Goal: Task Accomplishment & Management: Use online tool/utility

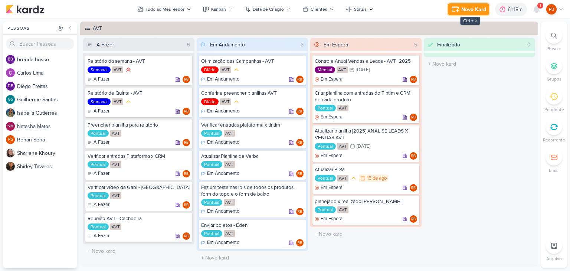
click at [474, 13] on div "Novo Kard" at bounding box center [473, 10] width 25 height 8
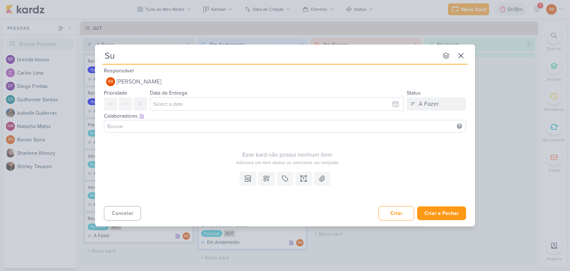
type input "Sub"
type input "Subir"
type input "Subir peças"
type input "Subir peças -"
type input "Subir peças - A"
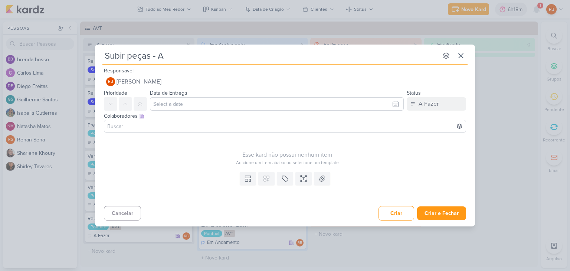
type input "Subir peças - AV"
type input "Subir peças - AVT"
click at [283, 181] on icon at bounding box center [284, 178] width 7 height 7
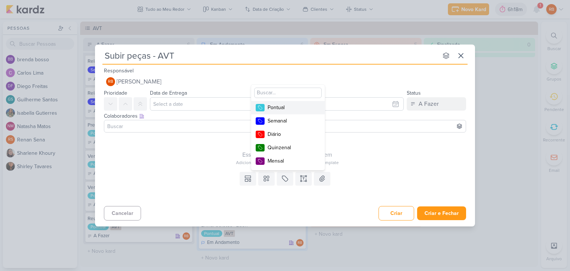
click at [289, 109] on div "Pontual" at bounding box center [292, 108] width 48 height 8
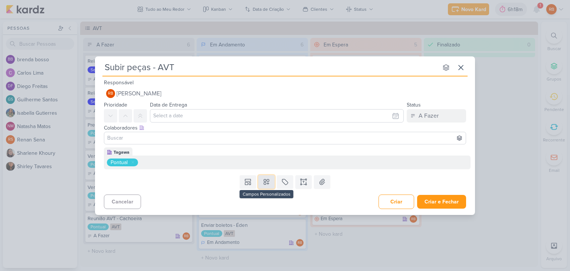
click at [266, 183] on icon at bounding box center [266, 181] width 5 height 5
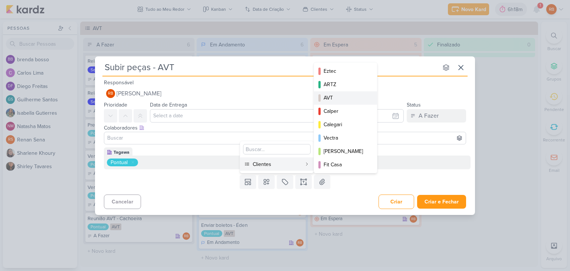
click at [335, 100] on div "AVT" at bounding box center [346, 98] width 45 height 8
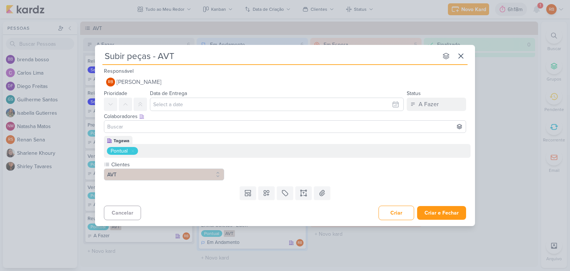
click at [440, 203] on div "Cancelar Criar Criar e Fechar Ctrl + Enter" at bounding box center [285, 212] width 380 height 19
click at [441, 210] on button "Criar e Fechar" at bounding box center [441, 213] width 49 height 14
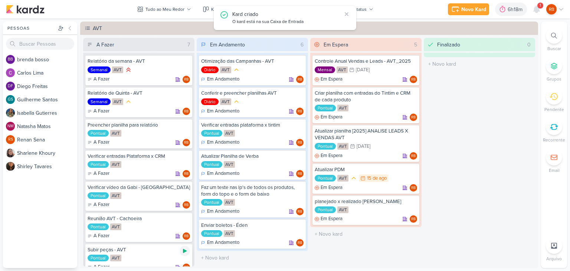
click at [184, 252] on icon at bounding box center [185, 251] width 6 height 6
click at [496, 10] on div at bounding box center [492, 9] width 10 height 12
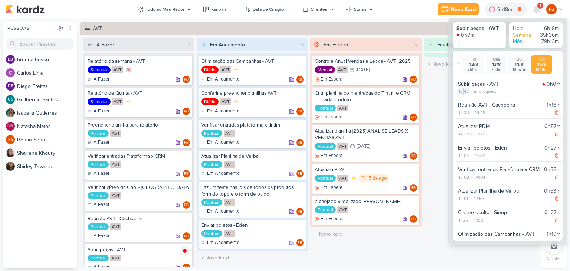
click at [463, 92] on div "18:47" at bounding box center [464, 91] width 12 height 7
select select "18"
click at [474, 99] on select "00 01 02 03 04 05 06 07 08 09 10 11 12 13 14 15 16 17 18 19 20 21 22 23 24 25 2…" at bounding box center [476, 100] width 10 height 9
select select "0"
click at [471, 96] on select "00 01 02 03 04 05 06 07 08 09 10 11 12 13 14 15 16 17 18 19 20 21 22 23 24 25 2…" at bounding box center [476, 100] width 10 height 9
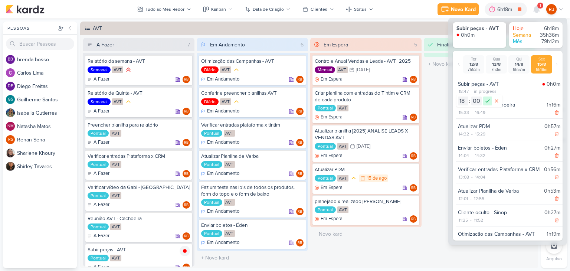
click at [484, 100] on icon at bounding box center [487, 100] width 9 height 9
click at [506, 8] on div "7h13m" at bounding box center [506, 10] width 17 height 8
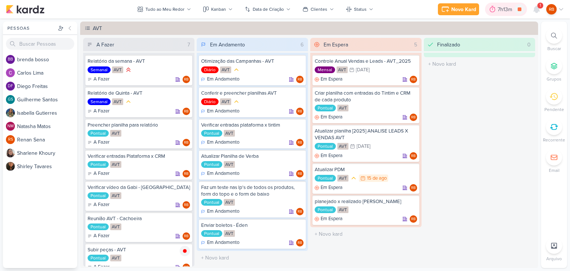
click at [499, 9] on div "7h13m" at bounding box center [506, 10] width 17 height 8
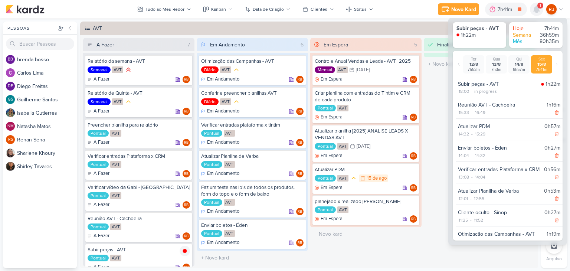
click at [535, 11] on icon at bounding box center [537, 9] width 6 height 7
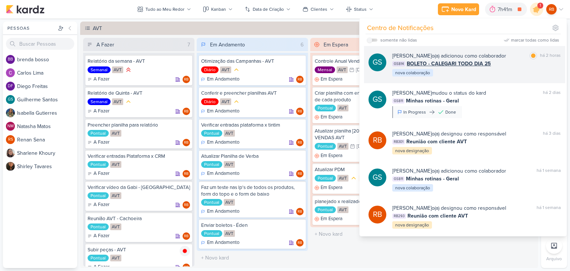
click at [501, 63] on div "GS814 BOLETO - CALEGARI TODO DIA 25" at bounding box center [476, 64] width 168 height 8
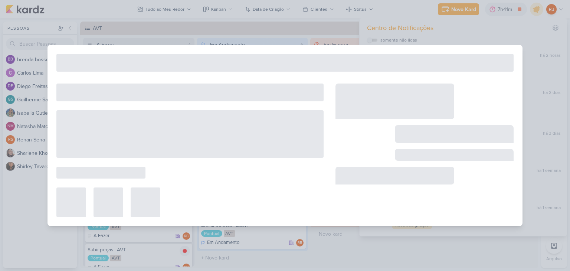
type input "BOLETO - CALEGARI TODO DIA 25"
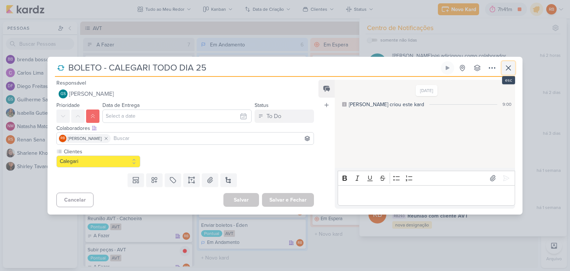
click at [505, 66] on icon at bounding box center [508, 67] width 9 height 9
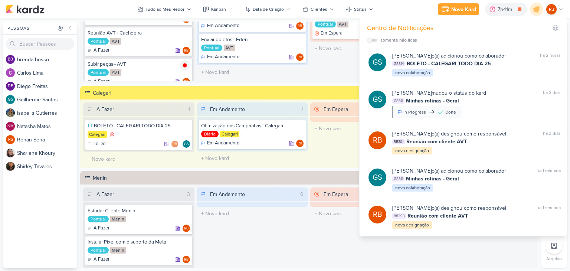
click at [302, 238] on div "Em Andamento 0 O título do kard deve ter menos que 100 caracteres" at bounding box center [252, 249] width 111 height 125
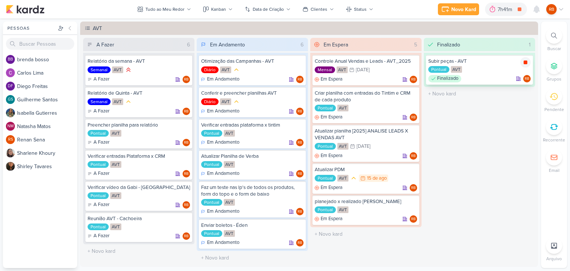
click at [524, 63] on icon at bounding box center [526, 62] width 4 height 4
click at [511, 12] on div "7h41m" at bounding box center [516, 10] width 17 height 8
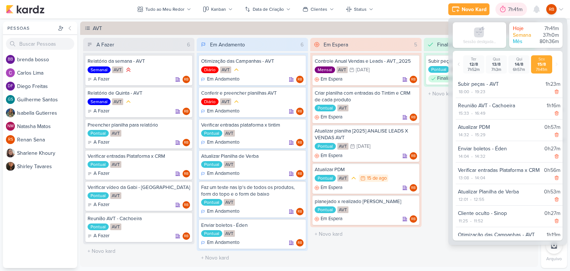
click at [511, 12] on div "7h41m" at bounding box center [516, 10] width 17 height 8
